Goal: Check status: Check status

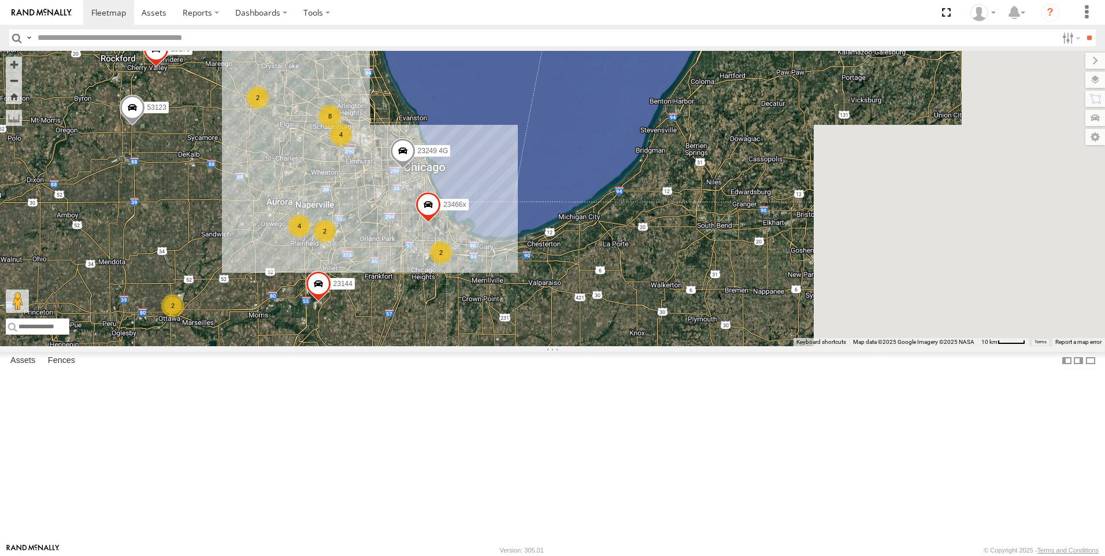
drag, startPoint x: 709, startPoint y: 362, endPoint x: 397, endPoint y: 252, distance: 330.4
click at [397, 252] on div "23198 23450 015910001964629 23188 23141 23218 4G 23277 23316 23228 4G 23476 4G …" at bounding box center [552, 198] width 1105 height 295
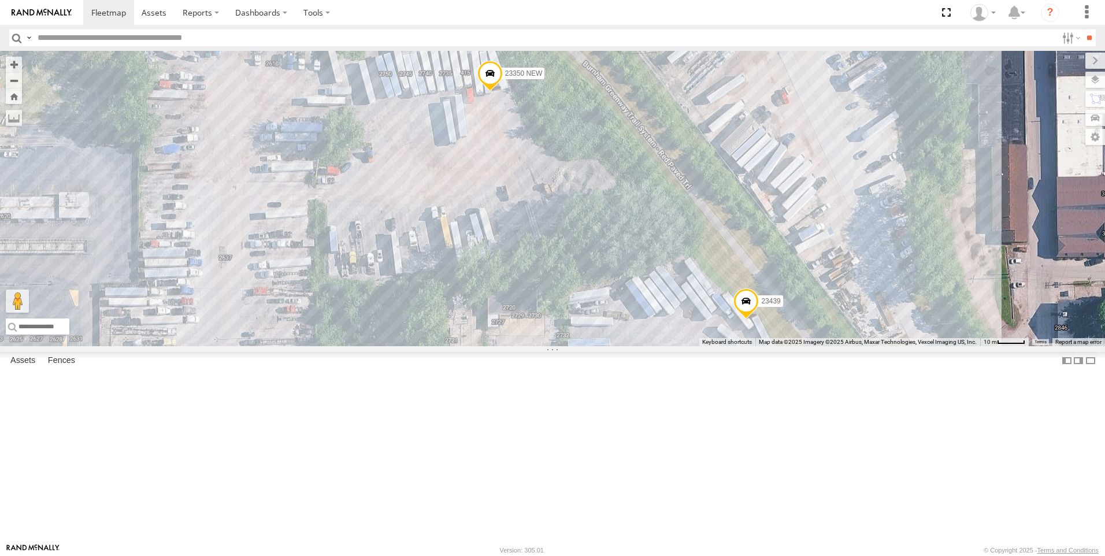
drag, startPoint x: 629, startPoint y: 397, endPoint x: 683, endPoint y: 287, distance: 121.8
click at [685, 284] on div "23198 23450 015910001964629 23188 23141 23218 4G 23277 23316 23228 4G 23476 4G …" at bounding box center [552, 198] width 1105 height 295
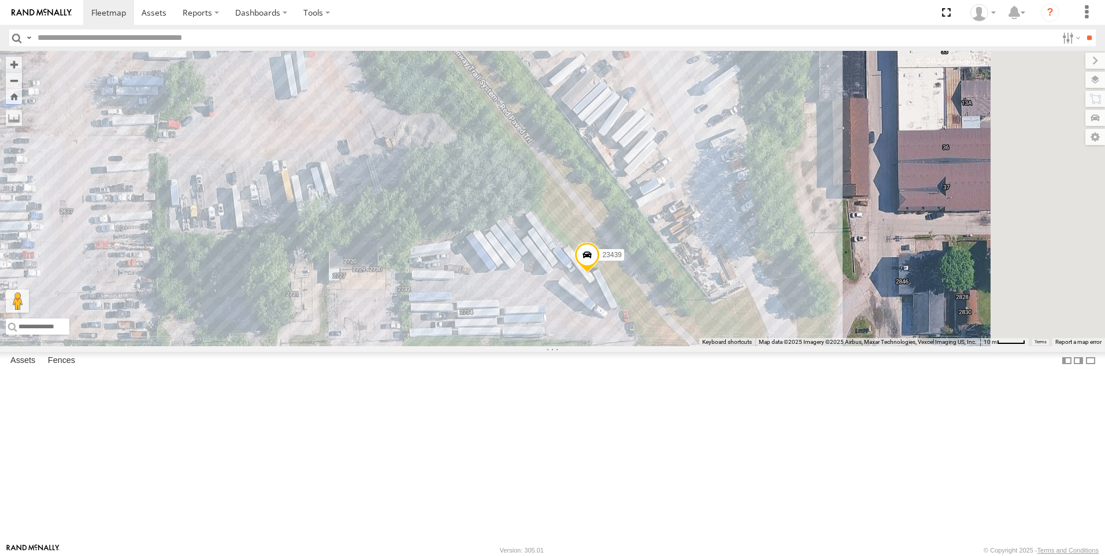
drag, startPoint x: 855, startPoint y: 442, endPoint x: 661, endPoint y: 372, distance: 205.9
click at [661, 346] on div "23198 23450 015910001964629 23188 23141 23218 4G 23277 23316 23228 4G 23476 4G …" at bounding box center [552, 198] width 1105 height 295
click at [600, 273] on span at bounding box center [587, 257] width 25 height 31
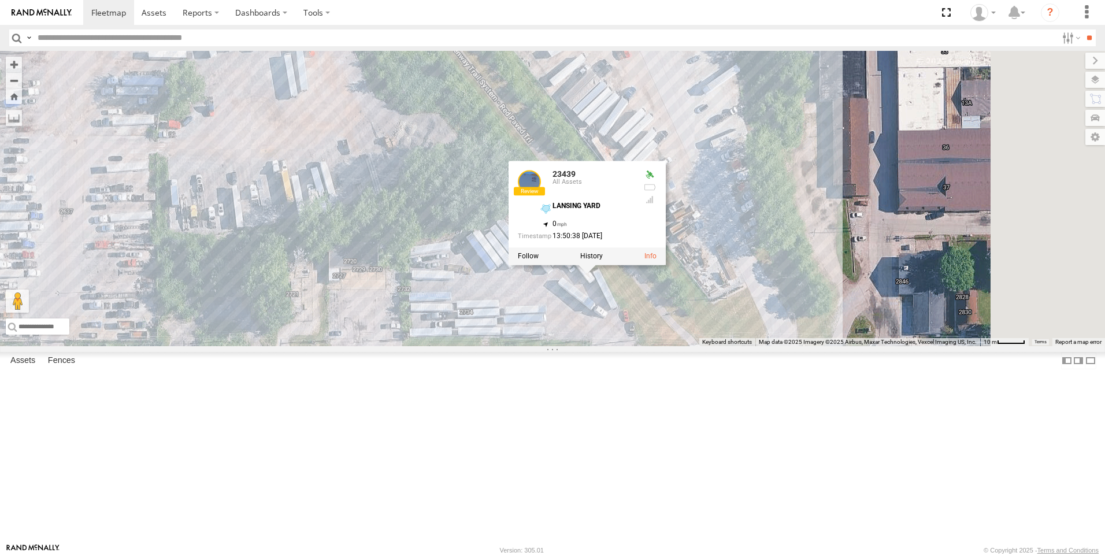
click at [344, 46] on span at bounding box center [331, 29] width 25 height 31
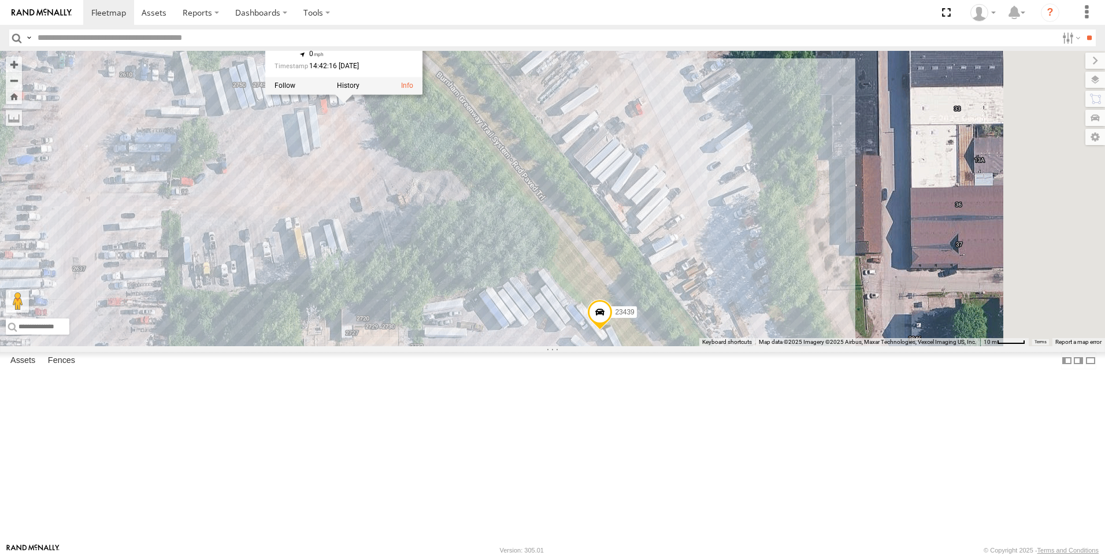
click at [532, 290] on div "23198 23450 015910001964629 23188 23141 23218 4G 23277 23316 23228 4G 23476 4G …" at bounding box center [552, 198] width 1105 height 295
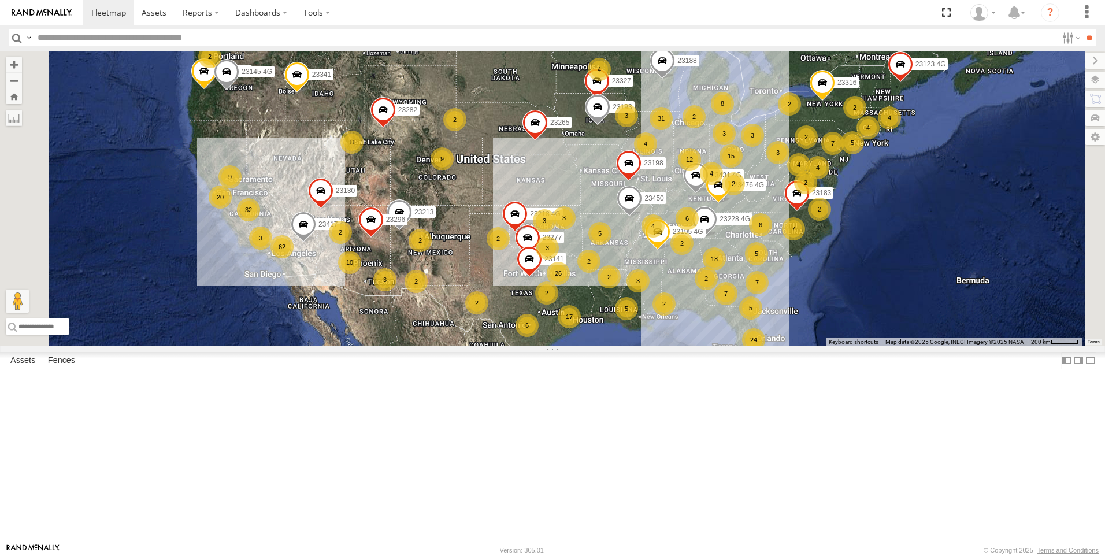
click at [673, 130] on div "31" at bounding box center [661, 118] width 23 height 23
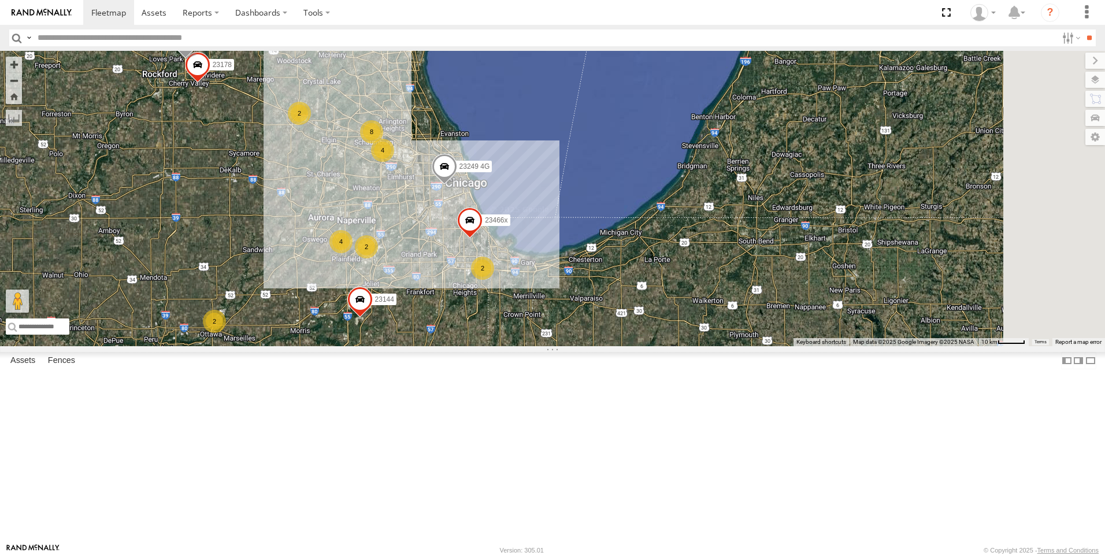
drag, startPoint x: 782, startPoint y: 402, endPoint x: 608, endPoint y: 341, distance: 185.2
click at [608, 340] on div "23198 23450 015910001964629 23188 23141 23218 4G 23277 23316 23228 4G 23476 4G …" at bounding box center [552, 198] width 1105 height 295
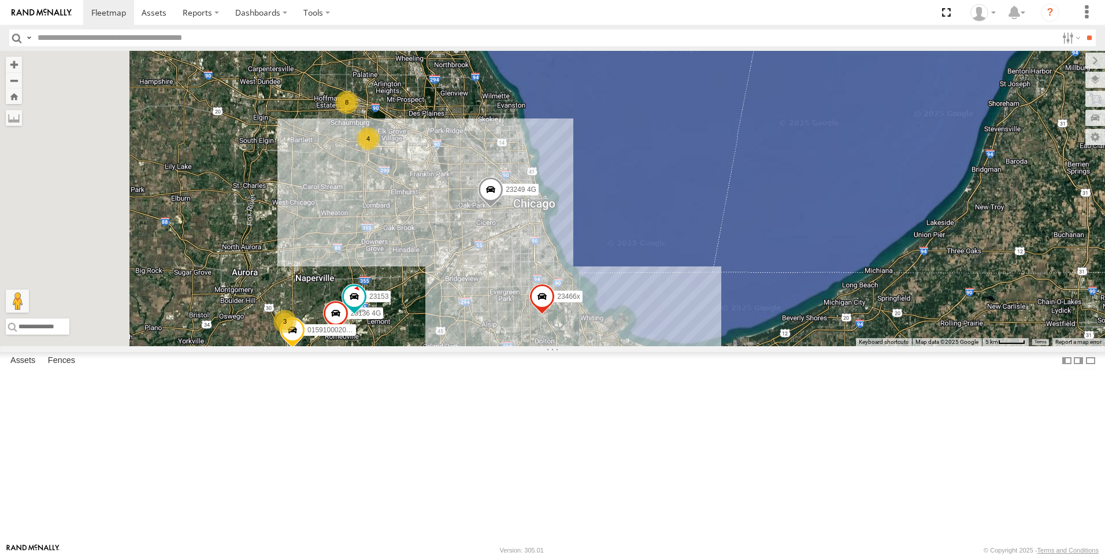
drag, startPoint x: 630, startPoint y: 161, endPoint x: 723, endPoint y: 279, distance: 150.6
click at [723, 279] on div "23198 23450 015910001964629 23188 23141 23218 4G 23277 23316 23228 4G 23476 4G …" at bounding box center [552, 198] width 1105 height 295
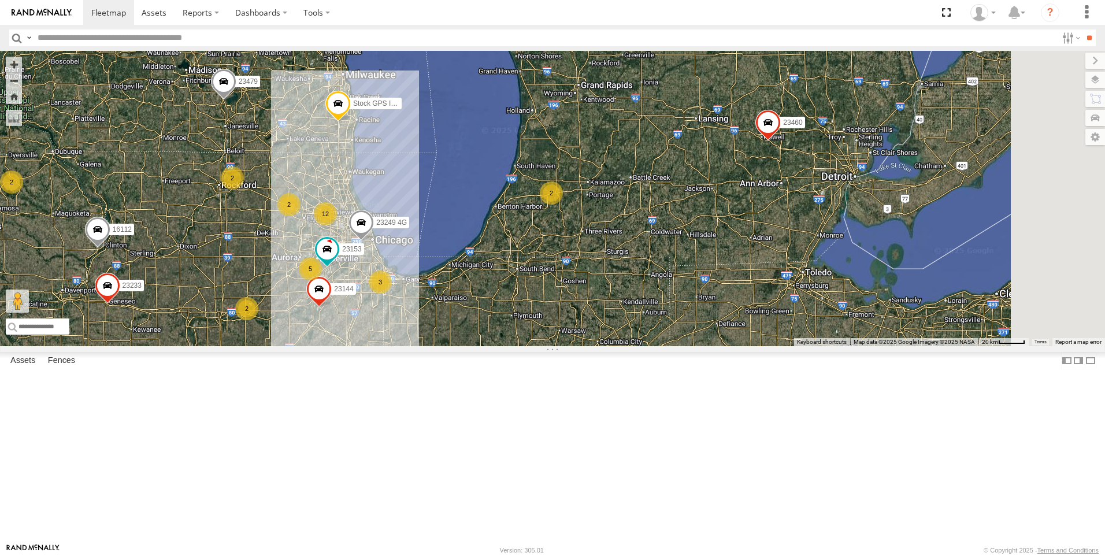
drag, startPoint x: 743, startPoint y: 339, endPoint x: 534, endPoint y: 320, distance: 209.5
click at [407, 226] on span "23249 4G" at bounding box center [391, 222] width 31 height 8
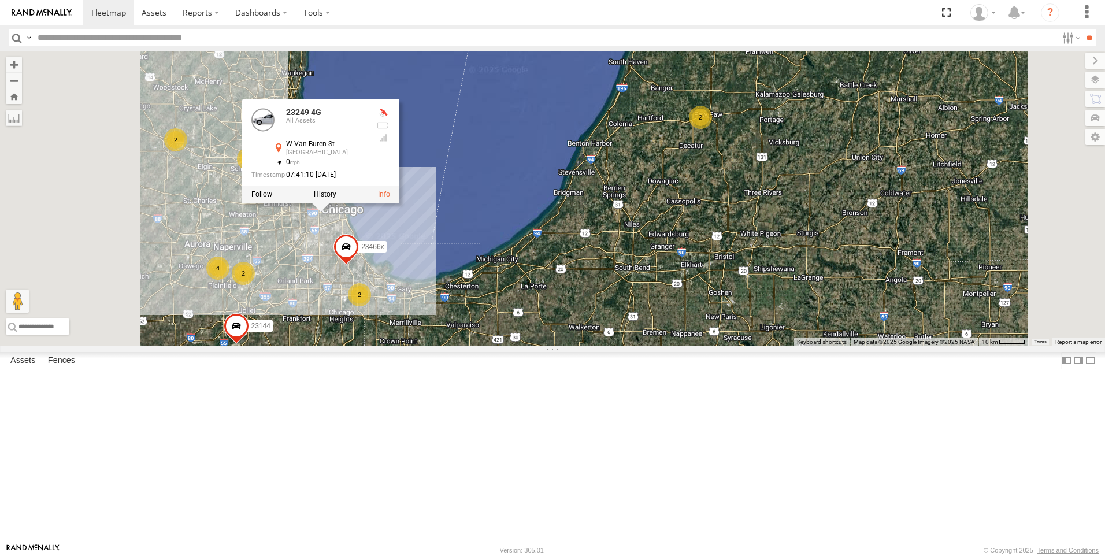
click at [371, 306] on div "2" at bounding box center [359, 294] width 23 height 23
